Goal: Information Seeking & Learning: Learn about a topic

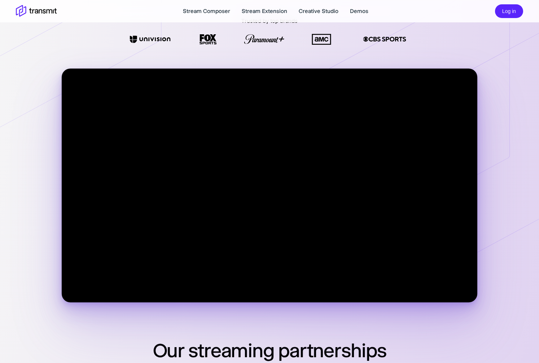
scroll to position [165, 0]
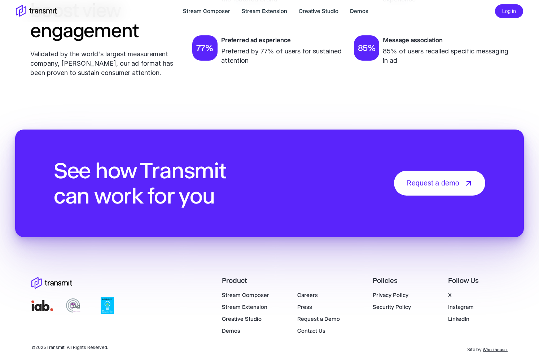
scroll to position [2461, 0]
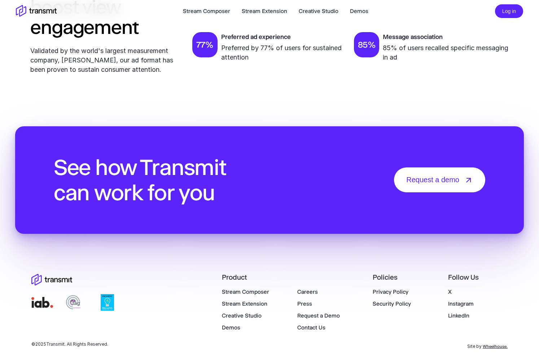
click at [239, 326] on link "Demos" at bounding box center [231, 327] width 18 height 7
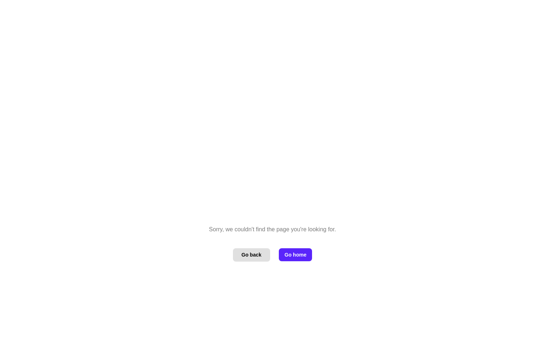
click at [253, 256] on button "Go back" at bounding box center [251, 254] width 37 height 13
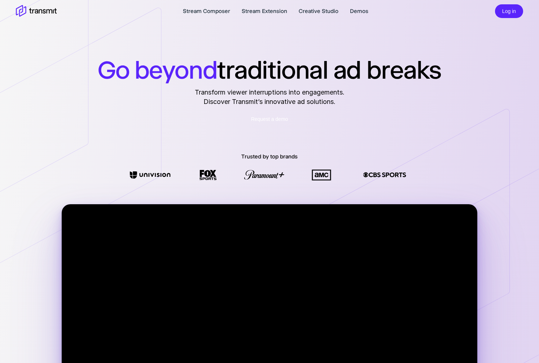
click at [270, 125] on link "Request a demo" at bounding box center [270, 119] width 52 height 14
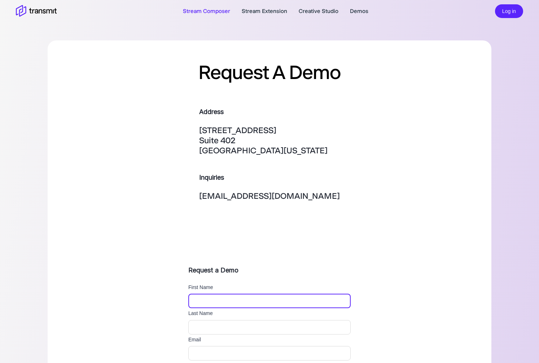
click at [209, 12] on link "Stream Composer" at bounding box center [206, 11] width 47 height 9
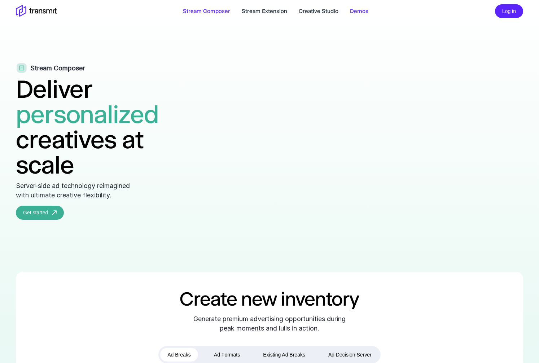
click at [357, 14] on link "Demos" at bounding box center [359, 11] width 18 height 9
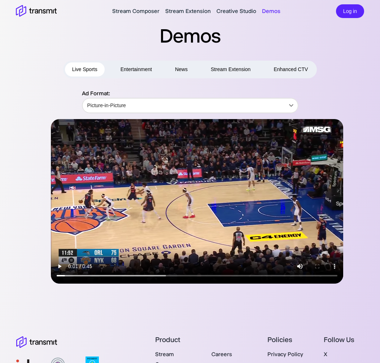
click at [127, 70] on button "Entertainment" at bounding box center [136, 69] width 46 height 14
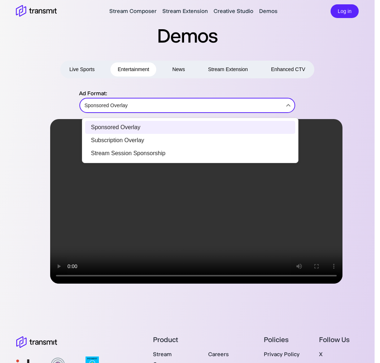
click at [122, 107] on body "Stream Composer Stream Extension Creative Studio Demos Log in Demos Live Sports…" at bounding box center [190, 181] width 380 height 363
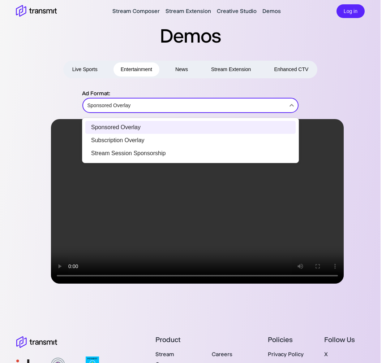
click at [122, 107] on div at bounding box center [193, 181] width 386 height 363
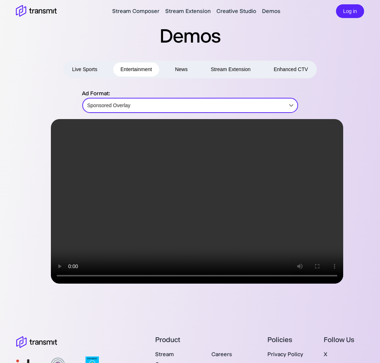
click at [223, 71] on button "Stream Extension" at bounding box center [231, 69] width 55 height 14
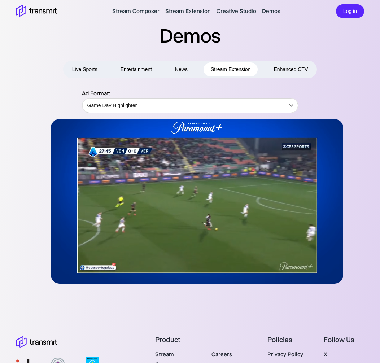
click at [283, 73] on button "Enhanced CTV" at bounding box center [290, 69] width 49 height 14
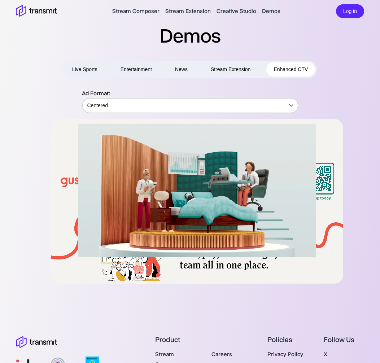
click at [157, 101] on body "Stream Composer Stream Extension Creative Studio Demos Log in Demos Live Sports…" at bounding box center [190, 181] width 380 height 363
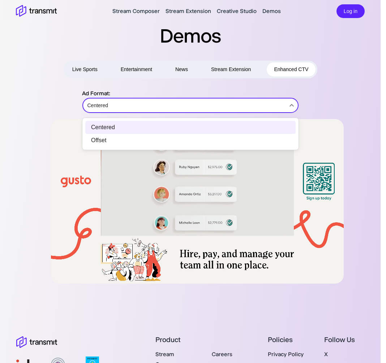
click at [128, 138] on li "Offset" at bounding box center [190, 140] width 210 height 13
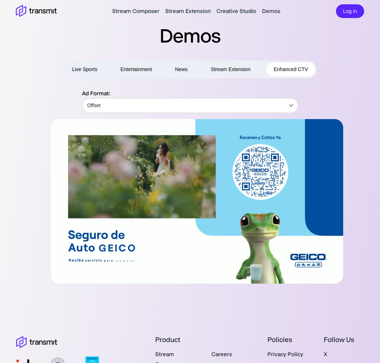
click at [138, 70] on button "Entertainment" at bounding box center [136, 69] width 46 height 14
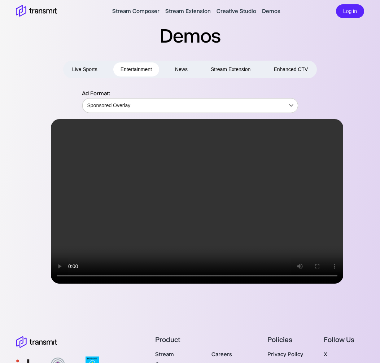
click at [142, 104] on body "Stream Composer Stream Extension Creative Studio Demos Log in Demos Live Sports…" at bounding box center [190, 181] width 380 height 363
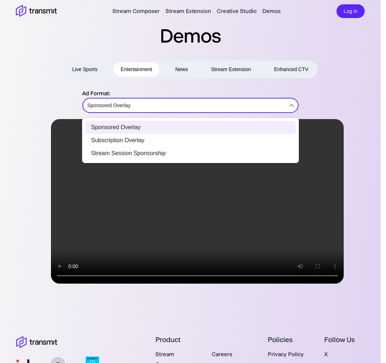
click at [143, 152] on li "Stream Session Sponsorship" at bounding box center [190, 153] width 210 height 13
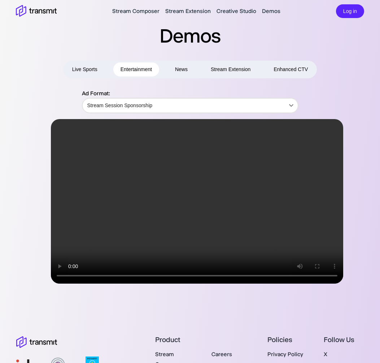
click at [85, 77] on div "Live Sports Entertainment News Stream Extension Enhanced CTV" at bounding box center [190, 70] width 254 height 18
click at [86, 72] on button "Live Sports" at bounding box center [85, 69] width 40 height 14
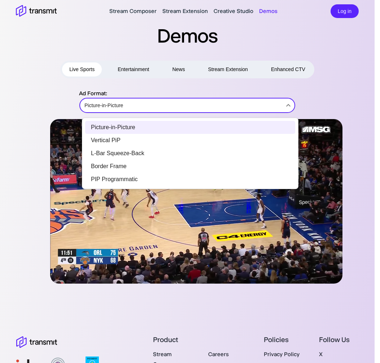
click at [101, 95] on body "Stream Composer Stream Extension Creative Studio Demos Log in Demos Live Sports…" at bounding box center [190, 181] width 380 height 363
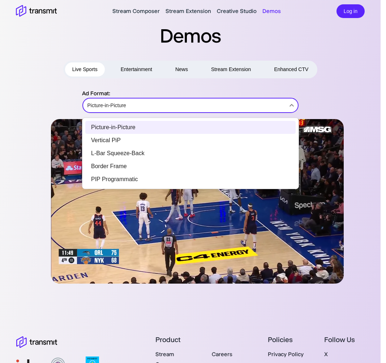
click at [131, 175] on li "PIP Programmatic" at bounding box center [190, 179] width 210 height 13
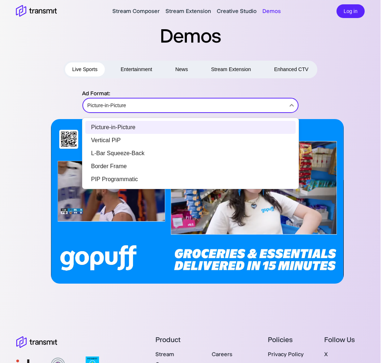
type input "PIP Programmatic"
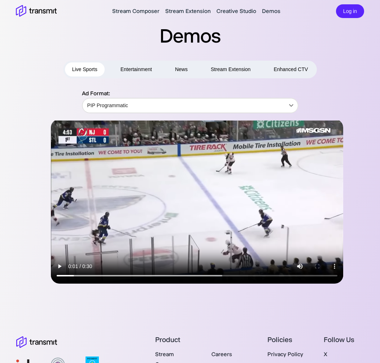
click at [14, 12] on div "Stream Composer Stream Extension Creative Studio Demos Log in" at bounding box center [190, 11] width 363 height 17
click at [28, 12] on icon at bounding box center [36, 11] width 41 height 13
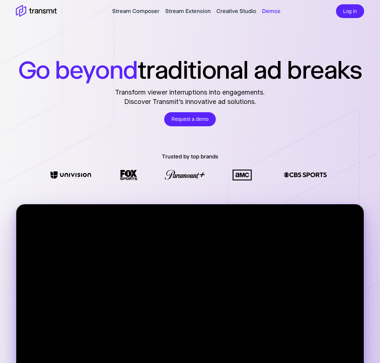
click at [270, 10] on link "Demos" at bounding box center [271, 11] width 18 height 9
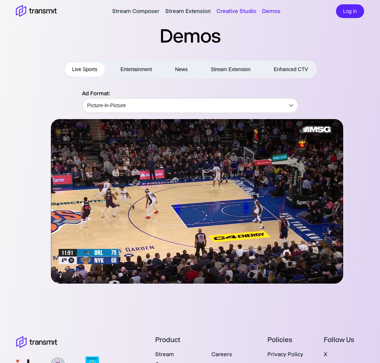
click at [247, 13] on link "Creative Studio" at bounding box center [237, 11] width 40 height 9
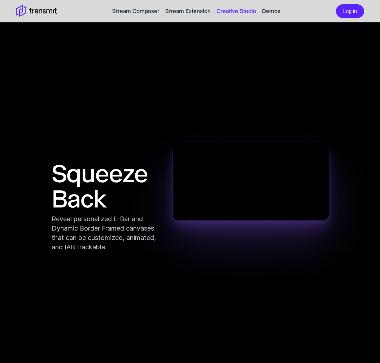
scroll to position [793, 0]
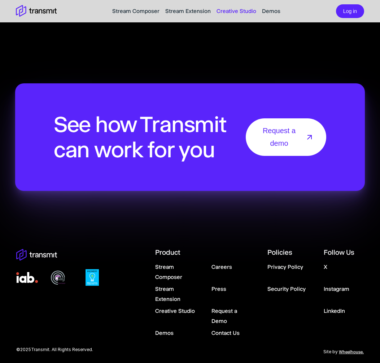
scroll to position [1486, 0]
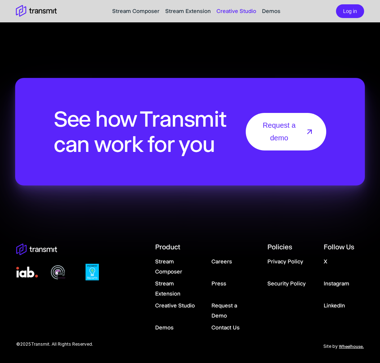
click at [173, 272] on link "Stream Composer" at bounding box center [168, 266] width 27 height 17
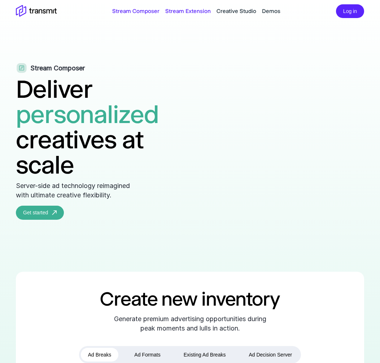
click at [201, 12] on link "Stream Extension" at bounding box center [187, 11] width 45 height 9
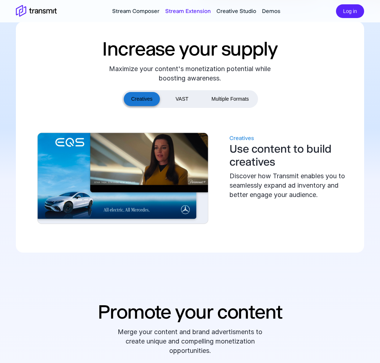
scroll to position [291, 0]
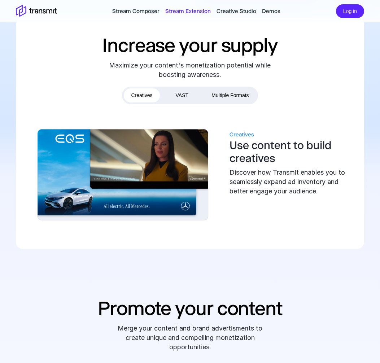
click at [180, 105] on div "Creatives VAST Multiple Formats Creatives Use content to build creatives Discov…" at bounding box center [189, 161] width 319 height 148
click at [182, 100] on button "VAST" at bounding box center [182, 95] width 27 height 14
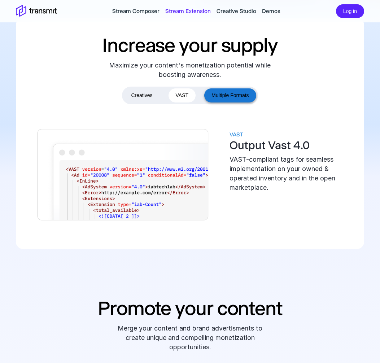
click at [209, 96] on button "Multiple Formats" at bounding box center [230, 95] width 52 height 14
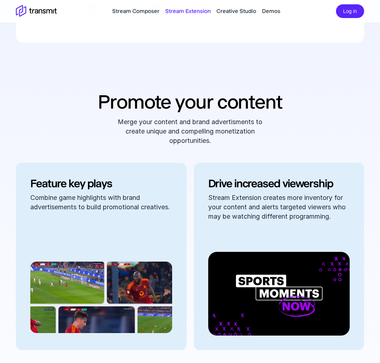
scroll to position [0, 0]
